Goal: Navigation & Orientation: Go to known website

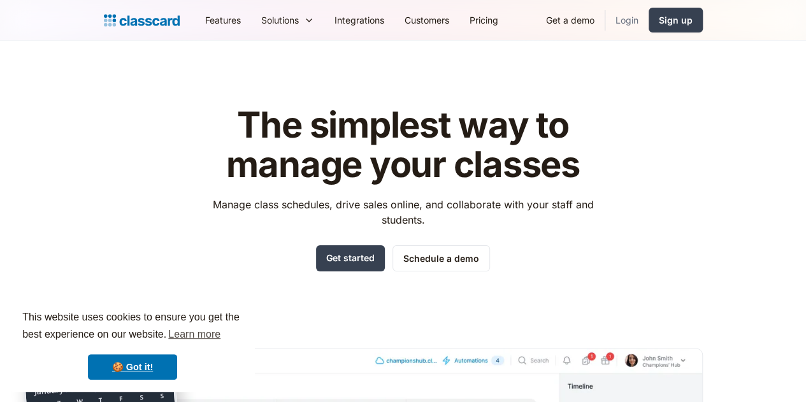
click at [649, 22] on link "Login" at bounding box center [626, 20] width 43 height 29
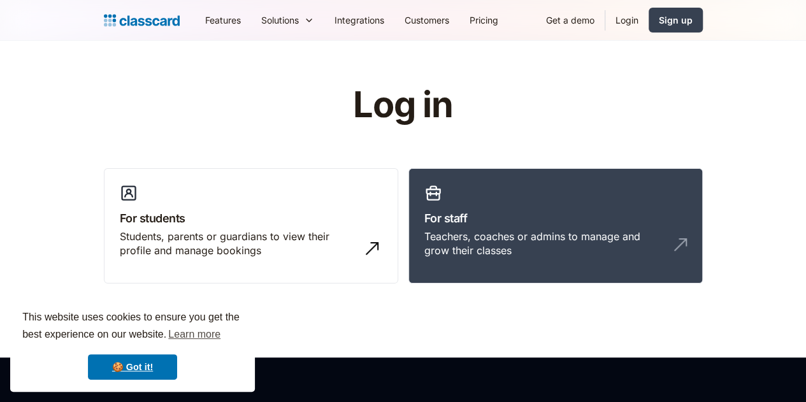
click at [511, 253] on link "For staff Teachers, coaches or admins to manage and grow their classes" at bounding box center [555, 226] width 294 height 116
